Goal: Information Seeking & Learning: Understand process/instructions

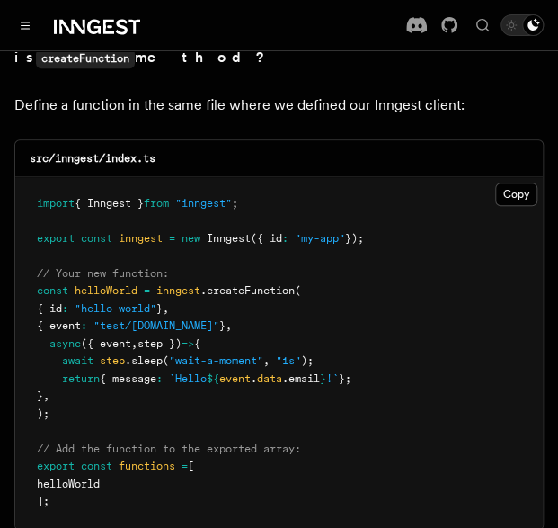
scroll to position [3653, 0]
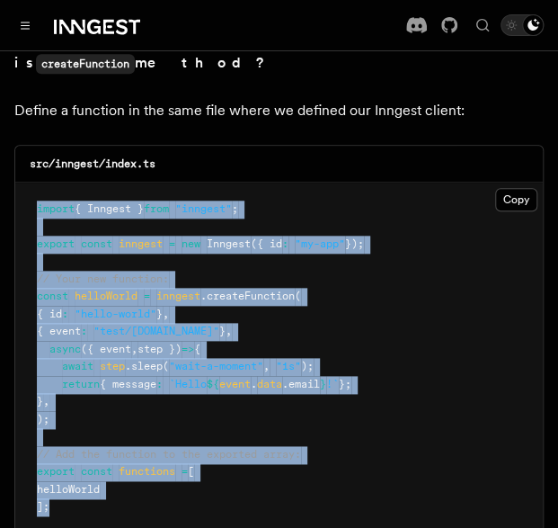
drag, startPoint x: 131, startPoint y: 438, endPoint x: 32, endPoint y: 142, distance: 311.8
click at [32, 182] on pre "import { Inngest } from "inngest" ; export const inngest = new Inngest ({ id : …" at bounding box center [279, 357] width 528 height 351
click at [438, 255] on pre "import { Inngest } from "inngest" ; export const inngest = new Inngest ({ id : …" at bounding box center [279, 357] width 528 height 351
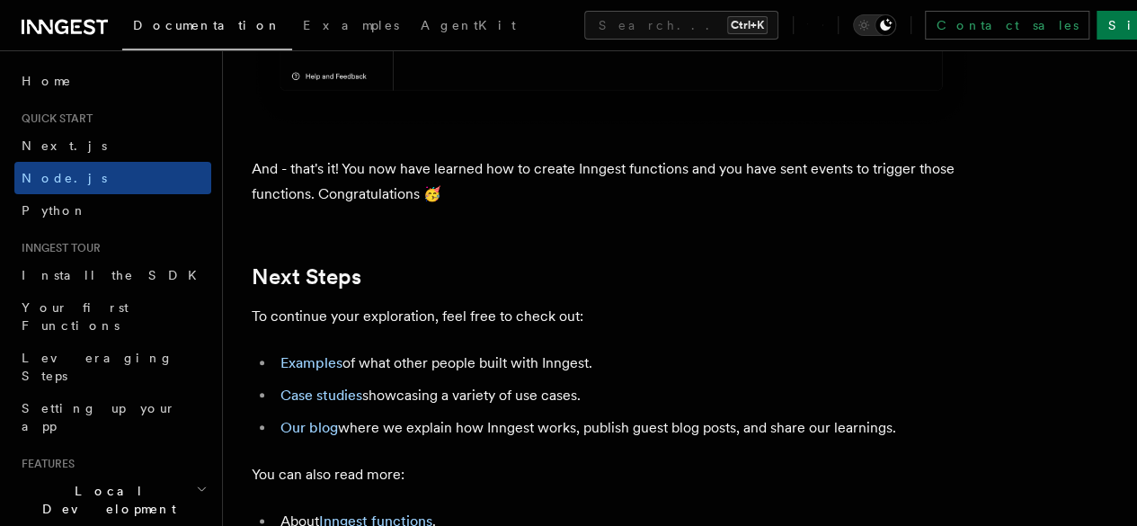
scroll to position [11044, 0]
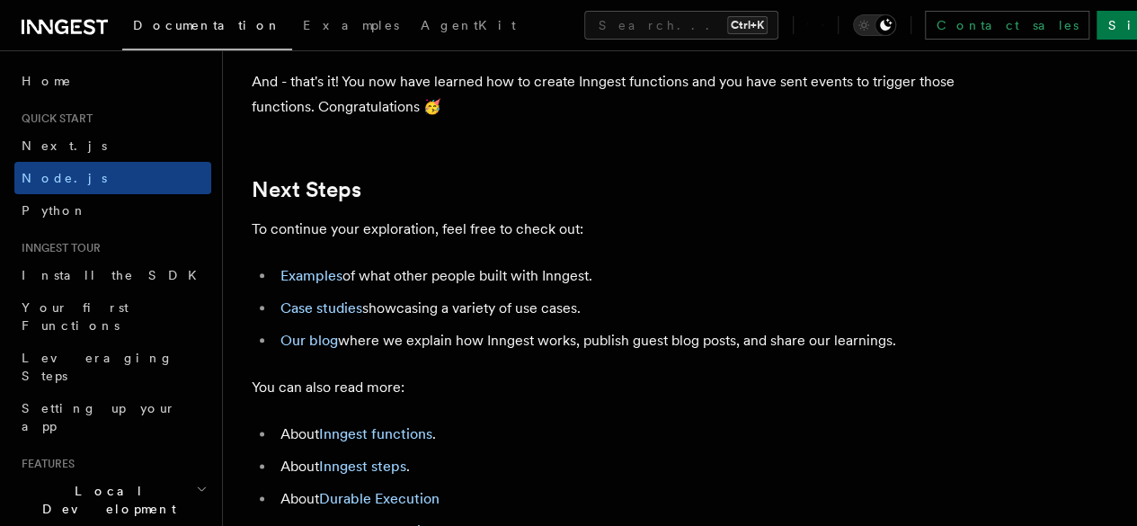
scroll to position [11208, 0]
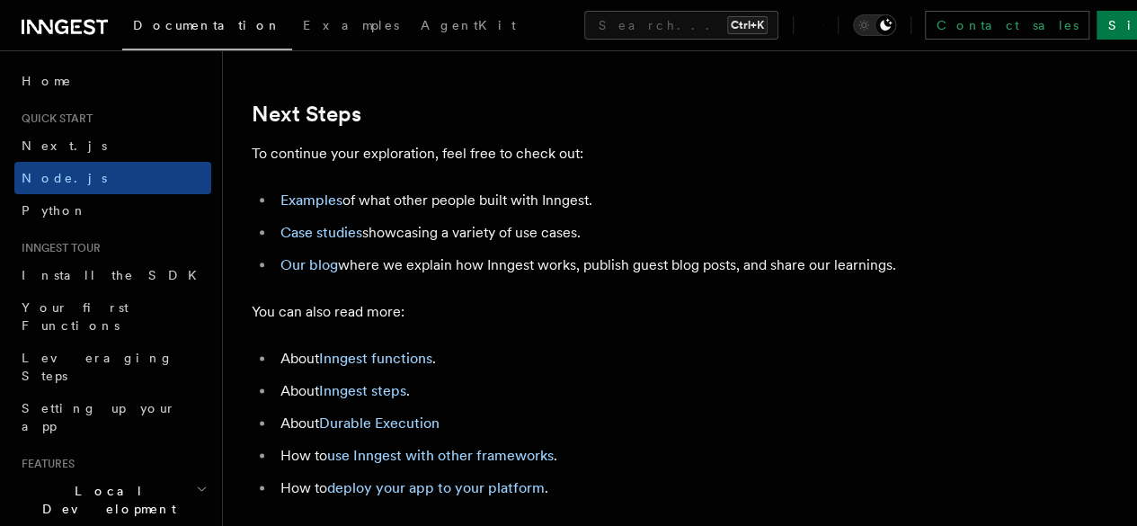
drag, startPoint x: 248, startPoint y: 402, endPoint x: 901, endPoint y: 502, distance: 661.1
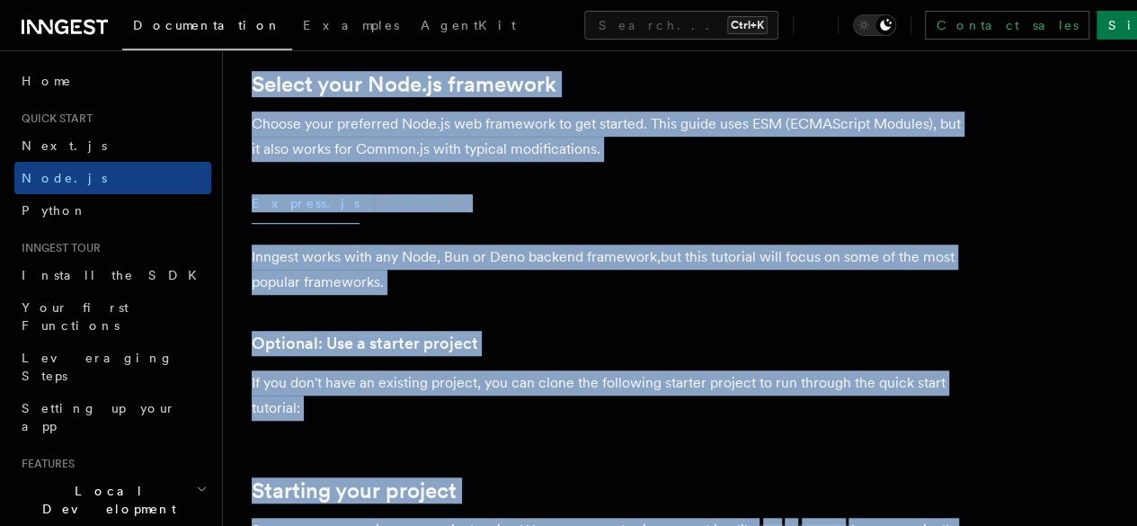
scroll to position [0, 0]
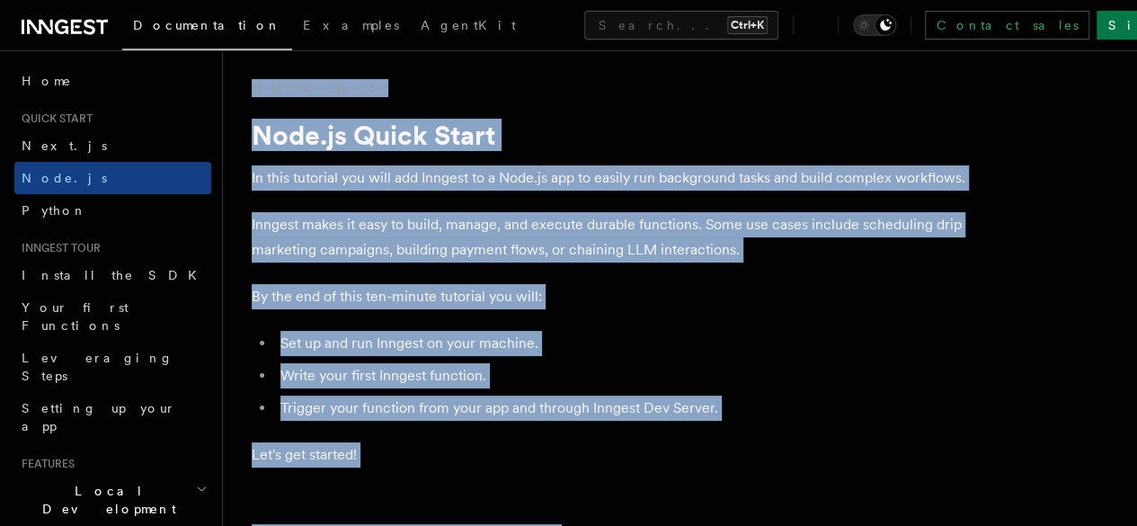
drag, startPoint x: 901, startPoint y: 502, endPoint x: 237, endPoint y: 90, distance: 781.8
